Goal: Task Accomplishment & Management: Complete application form

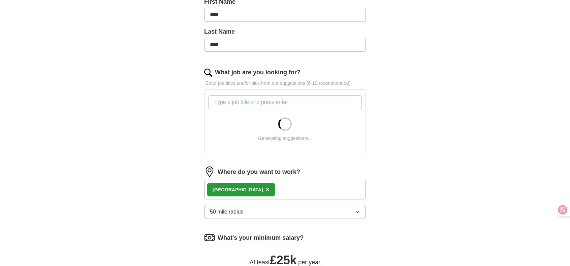
scroll to position [163, 0]
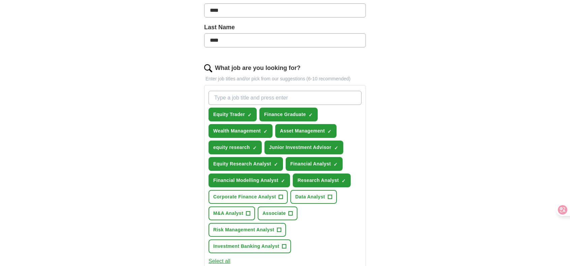
click at [271, 100] on input "What job are you looking for?" at bounding box center [284, 98] width 153 height 14
click at [0, 0] on span "×" at bounding box center [0, 0] width 0 height 0
click at [269, 99] on input "What job are you looking for?" at bounding box center [284, 98] width 153 height 14
type input "finance assistance"
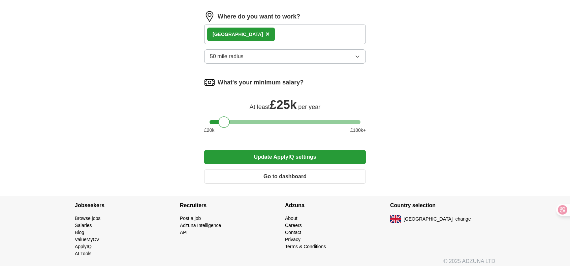
scroll to position [453, 0]
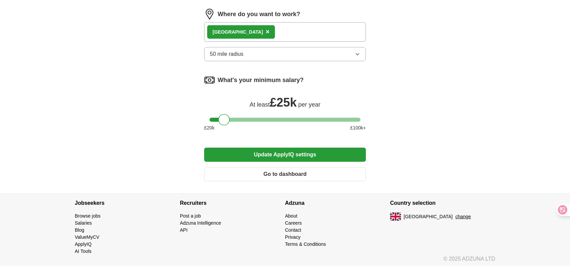
click at [232, 149] on button "Update ApplyIQ settings" at bounding box center [285, 155] width 162 height 14
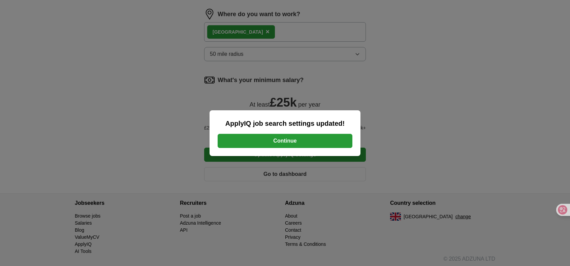
click at [248, 143] on button "Continue" at bounding box center [285, 141] width 135 height 14
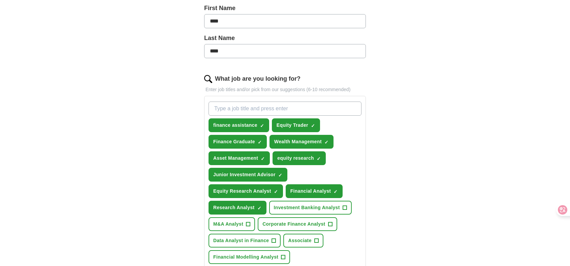
scroll to position [155, 0]
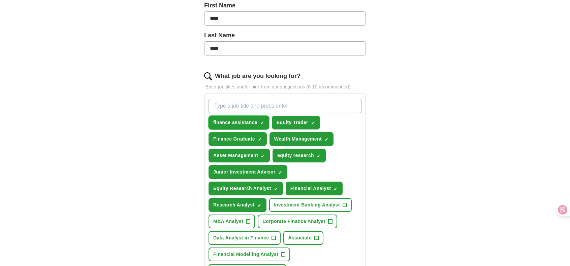
click at [0, 0] on span "×" at bounding box center [0, 0] width 0 height 0
click at [250, 111] on input "What job are you looking for?" at bounding box center [284, 106] width 153 height 14
paste input "finance assistant"
drag, startPoint x: 216, startPoint y: 106, endPoint x: 210, endPoint y: 106, distance: 6.1
click at [210, 106] on input "finance assistant" at bounding box center [284, 106] width 153 height 14
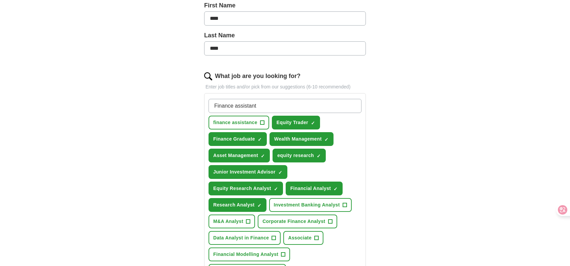
click at [260, 105] on input "Finance assistant" at bounding box center [284, 106] width 153 height 14
click at [237, 105] on input "Finance assistant" at bounding box center [284, 106] width 153 height 14
type input "Finance Assistant"
click at [276, 107] on input "Finance Assistant" at bounding box center [284, 106] width 153 height 14
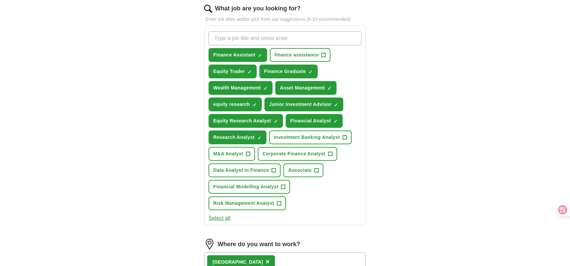
scroll to position [453, 0]
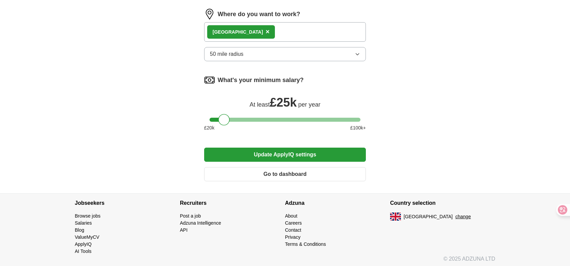
click at [315, 153] on button "Update ApplyIQ settings" at bounding box center [285, 155] width 162 height 14
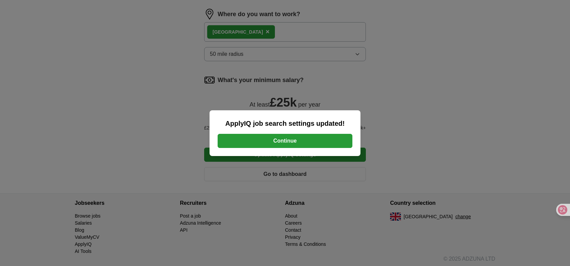
click at [321, 136] on button "Continue" at bounding box center [285, 141] width 135 height 14
